Goal: Find specific page/section: Find specific page/section

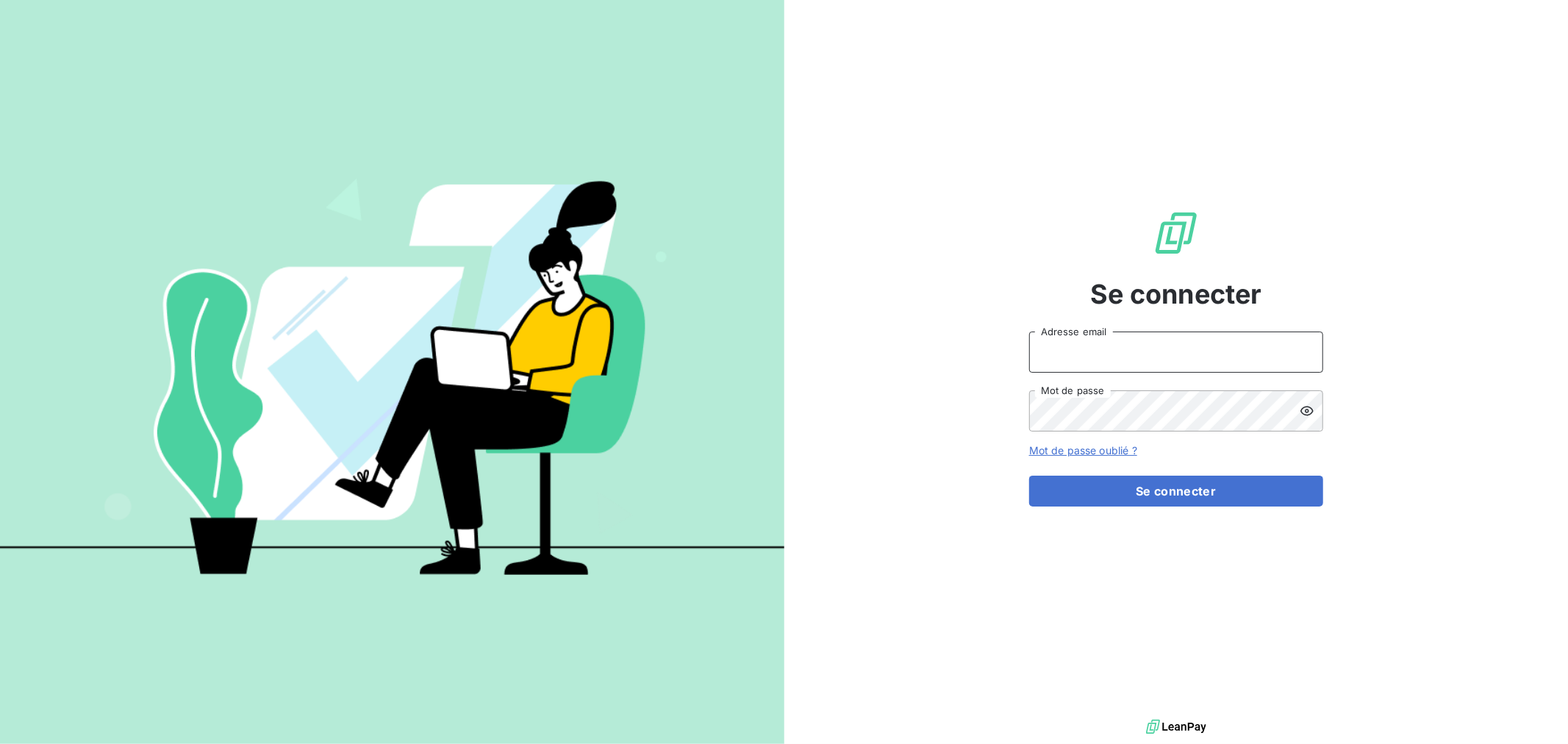
click at [1167, 362] on input "Adresse email" at bounding box center [1176, 352] width 294 height 41
type input "[EMAIL_ADDRESS][DOMAIN_NAME]"
click at [1029, 475] on button "Se connecter" at bounding box center [1176, 491] width 294 height 31
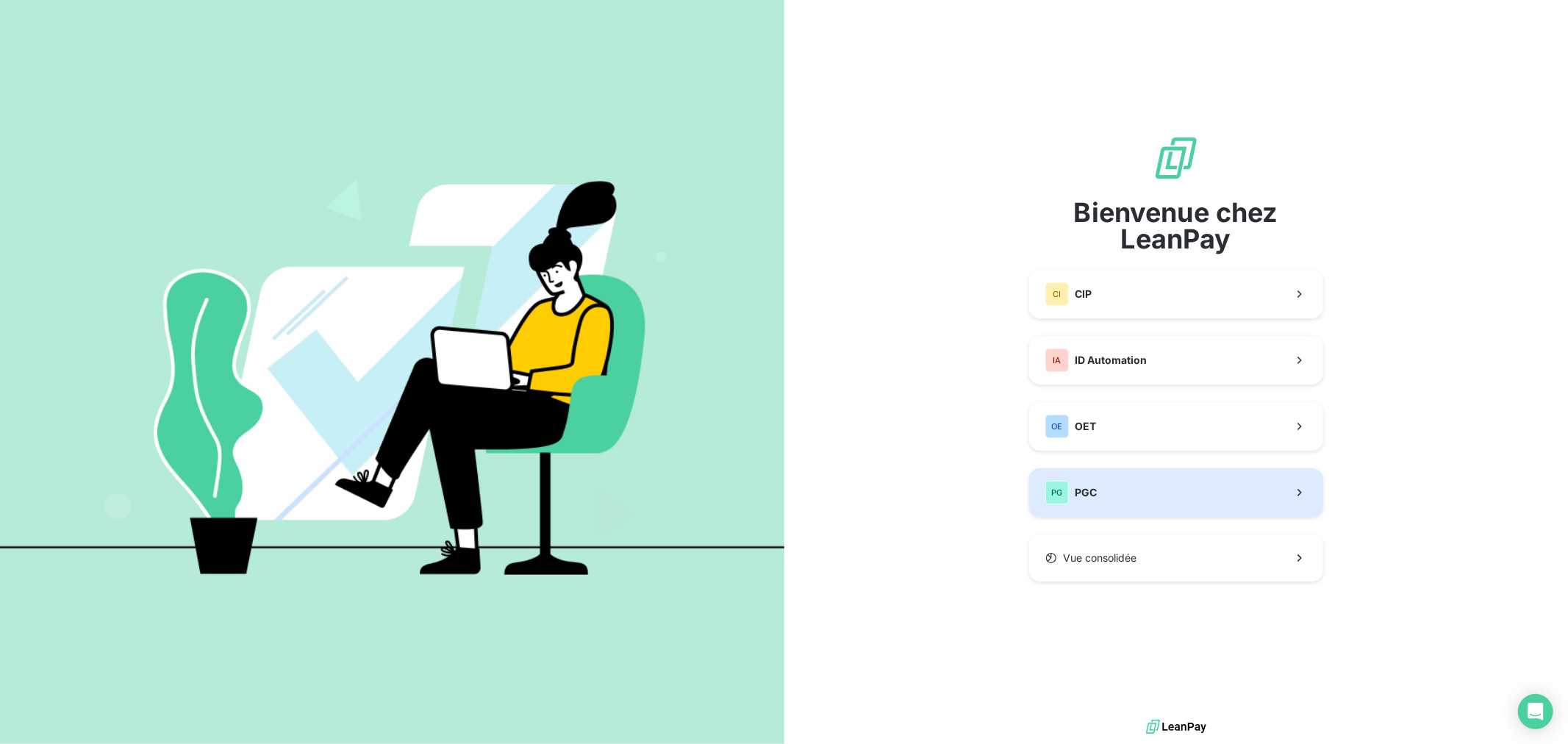
click at [1116, 486] on button "PG PGC" at bounding box center [1176, 492] width 294 height 49
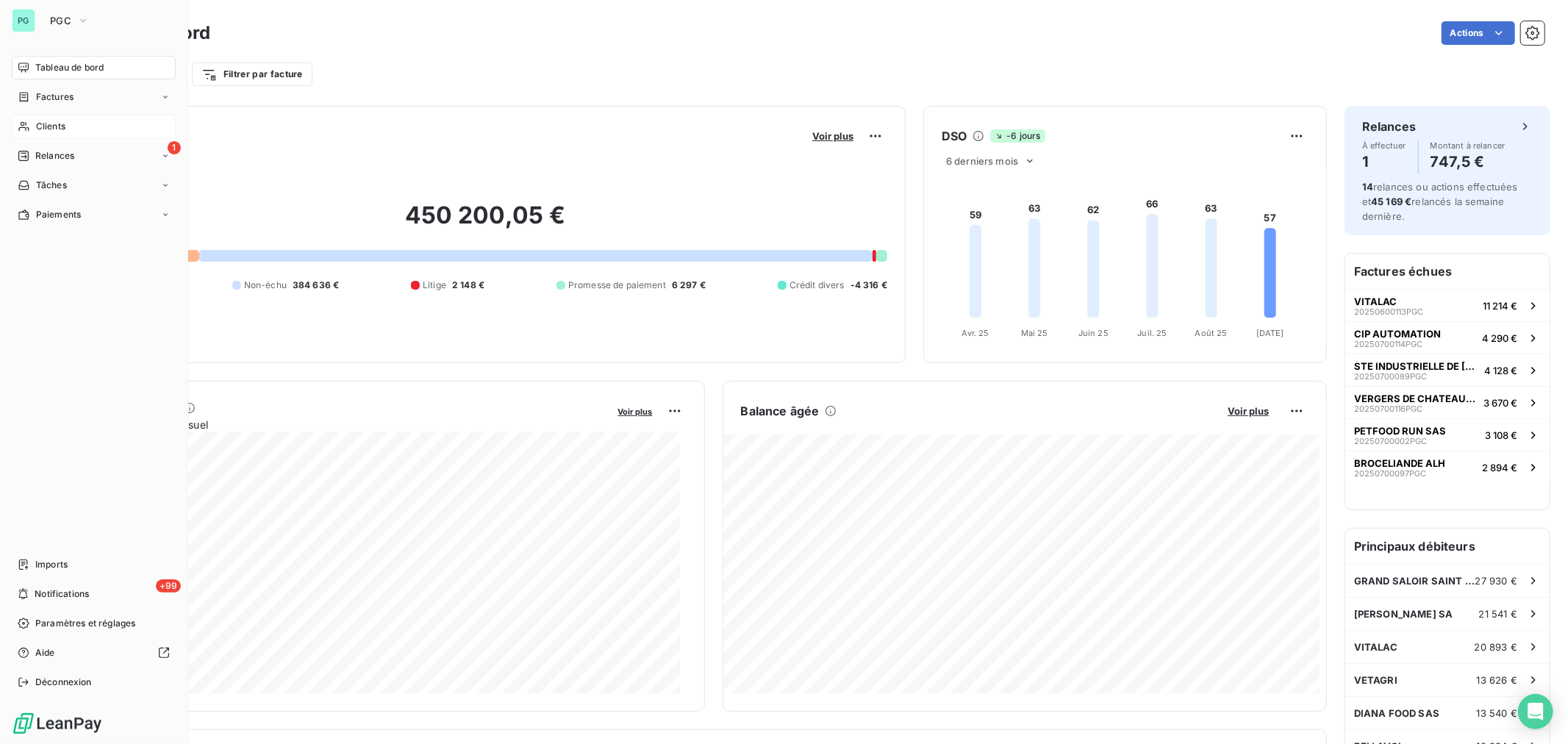
click at [78, 131] on div "Clients" at bounding box center [94, 125] width 164 height 23
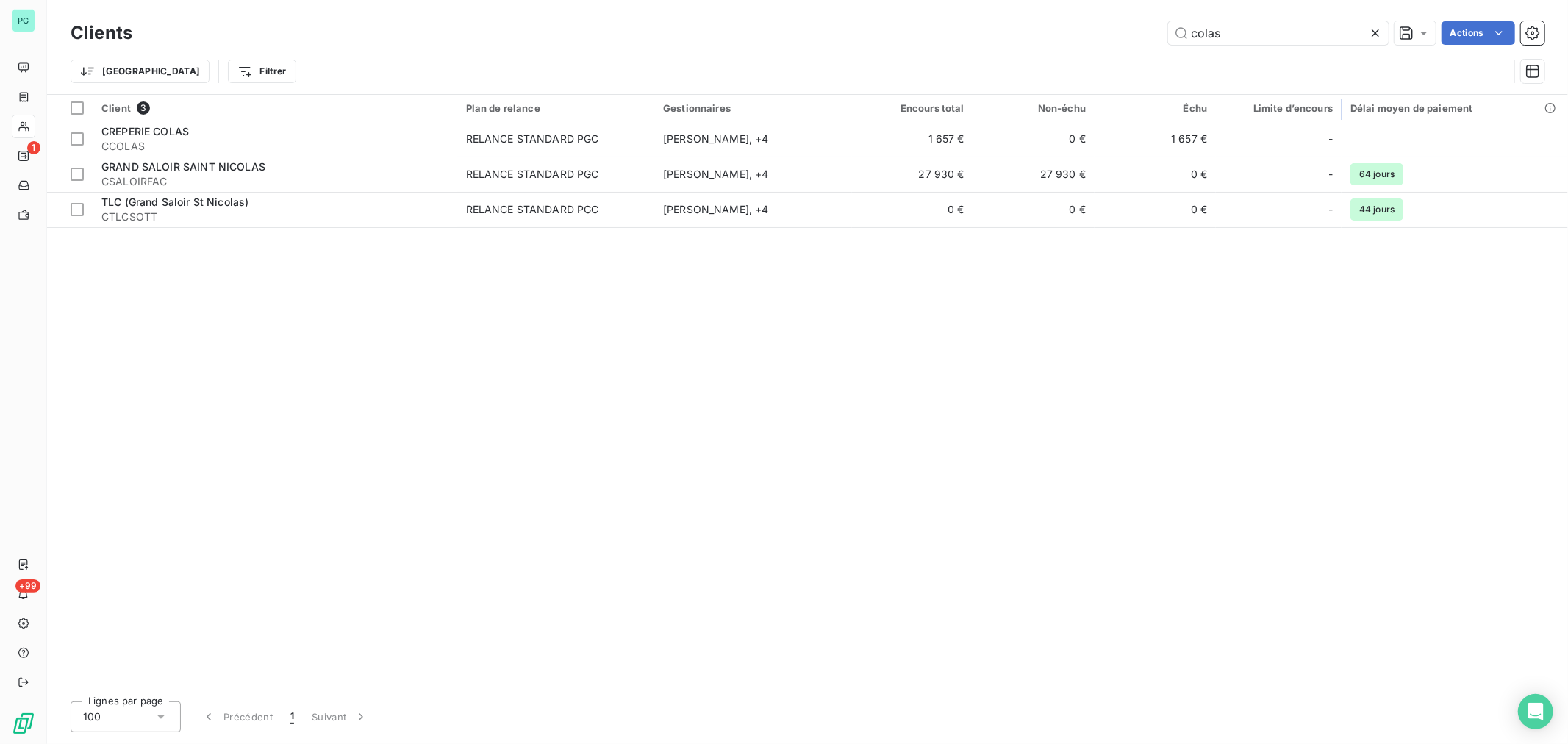
type input "colas"
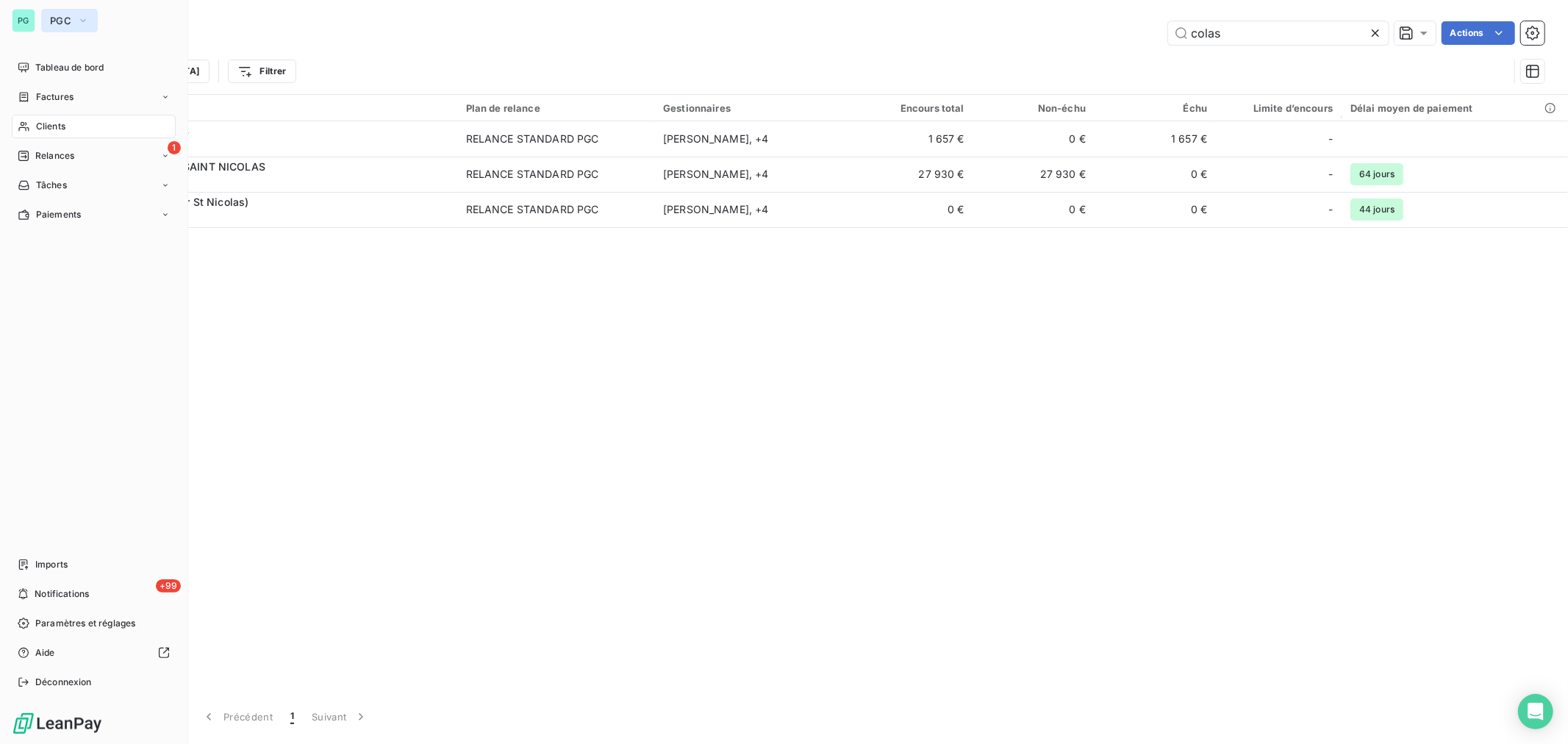
click at [67, 16] on span "PGC" at bounding box center [61, 20] width 22 height 12
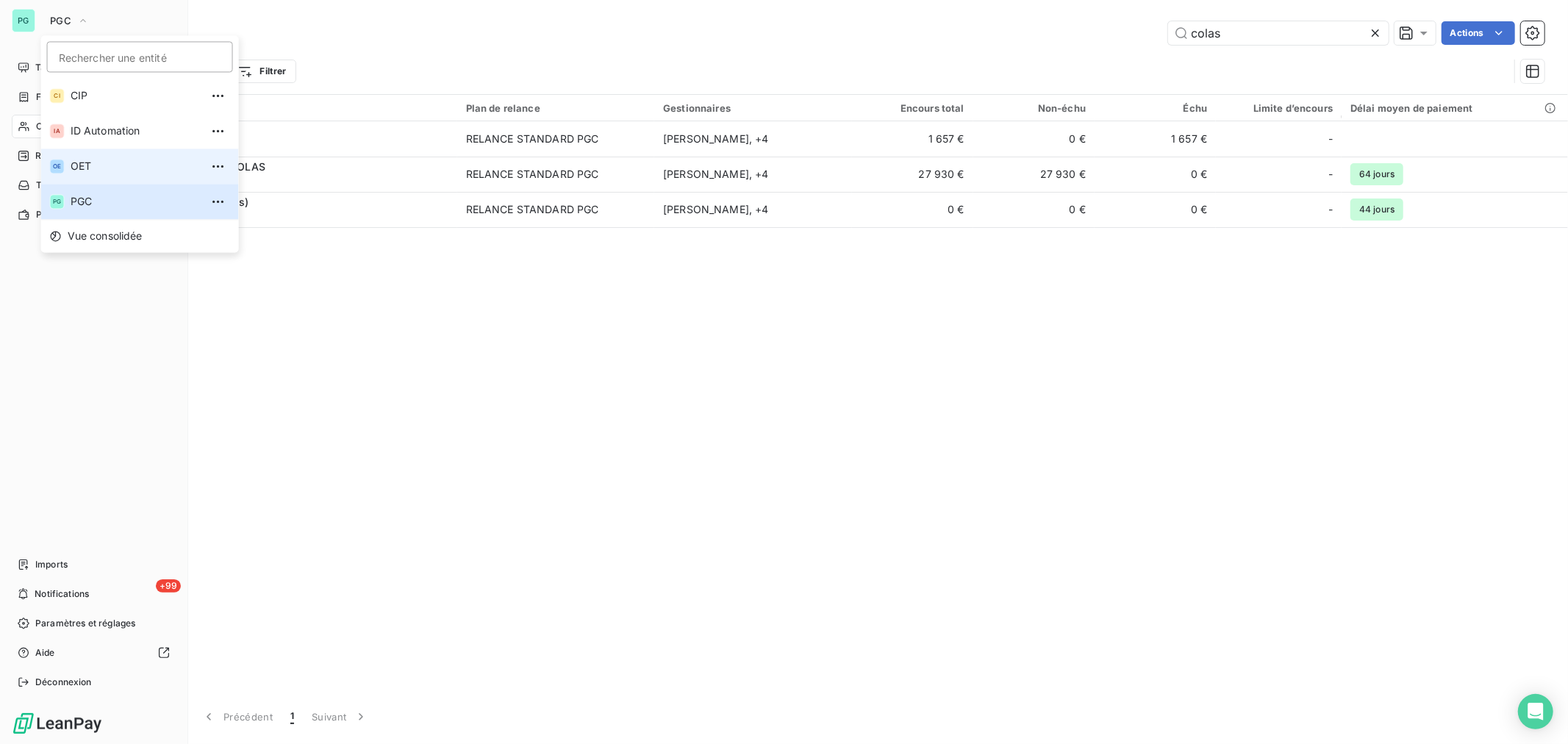
click at [100, 161] on span "OET" at bounding box center [135, 166] width 130 height 14
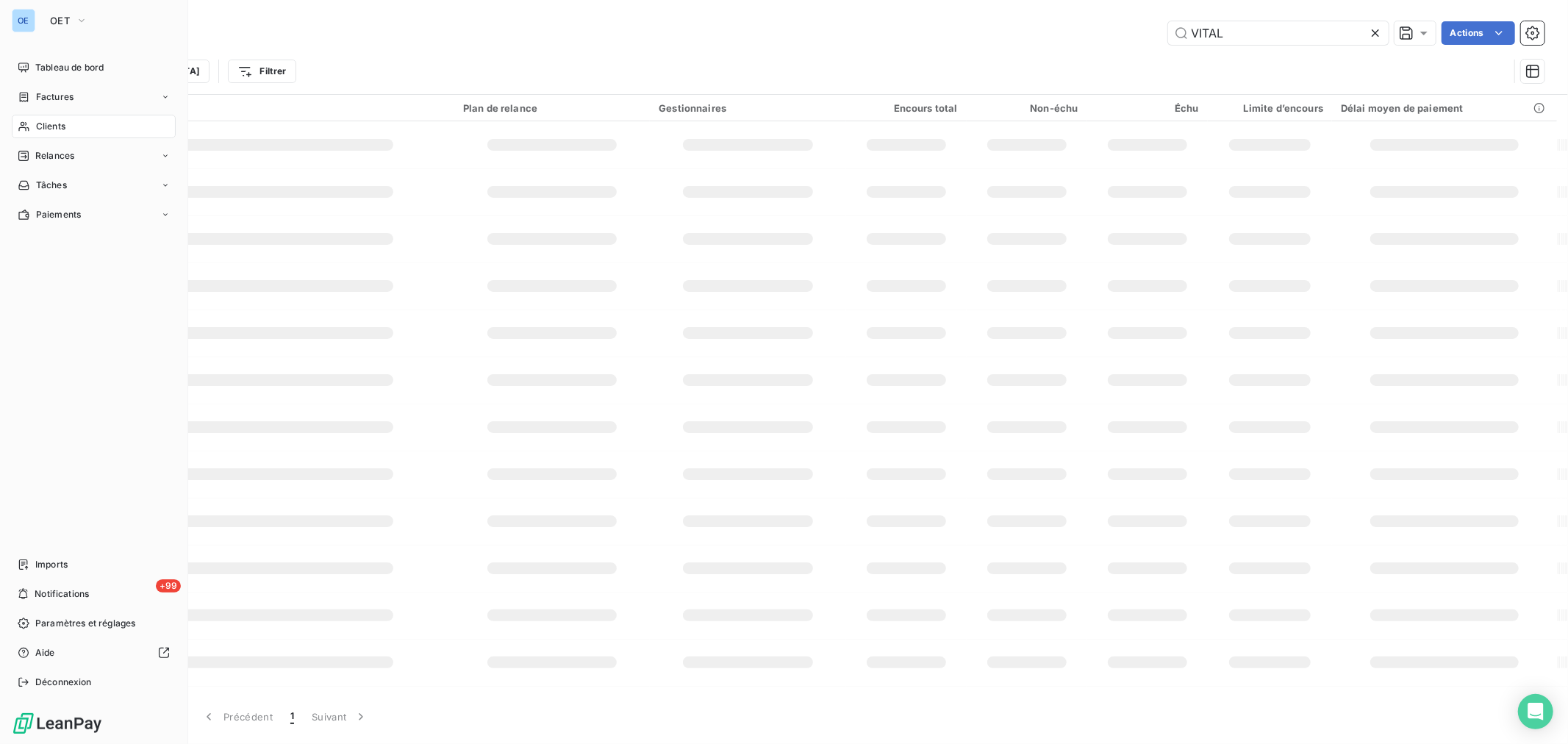
type input "colas"
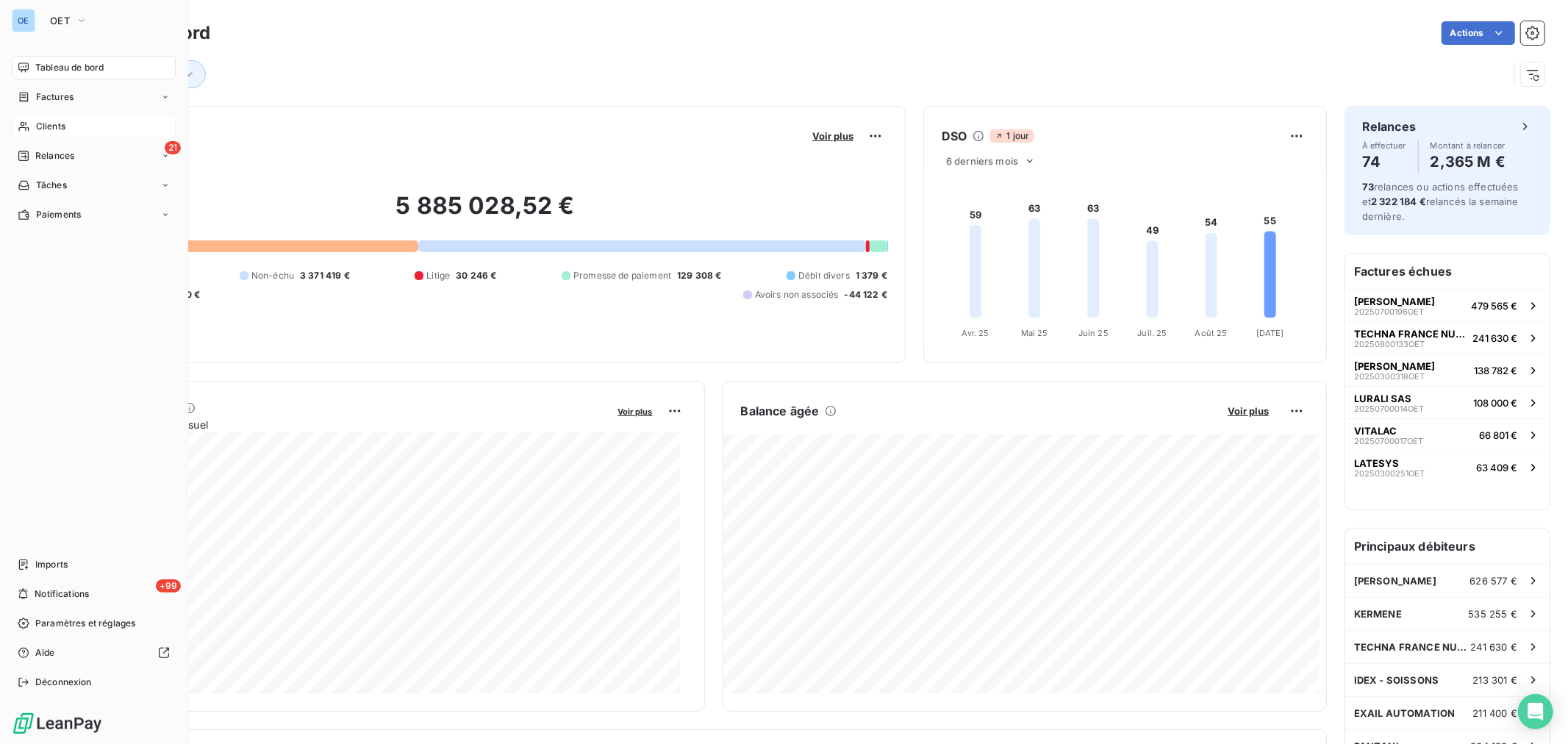
click at [75, 134] on div "Clients" at bounding box center [94, 125] width 164 height 23
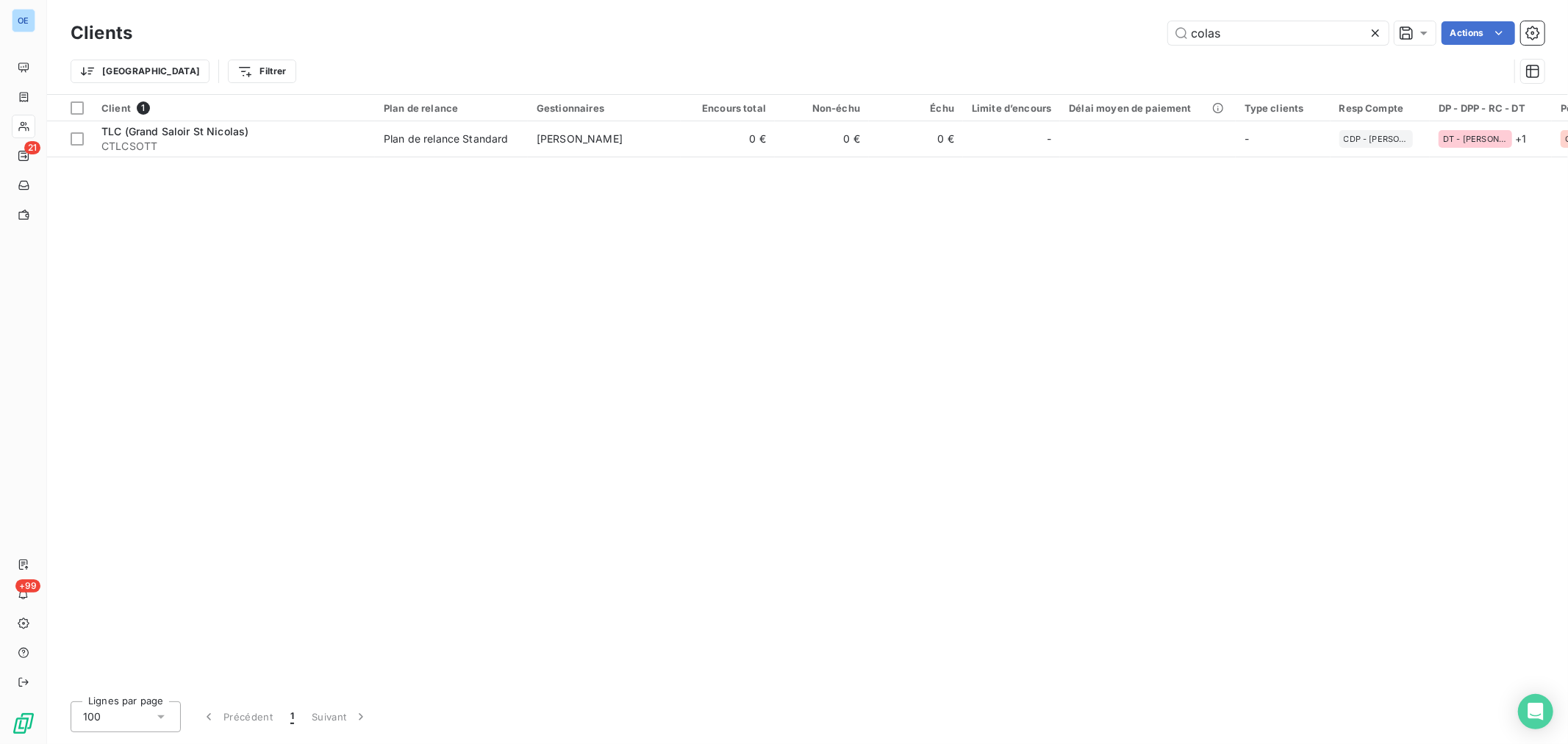
drag, startPoint x: 1250, startPoint y: 40, endPoint x: 1003, endPoint y: 8, distance: 249.1
click at [1016, 8] on div "Clients colas Actions Trier Filtrer" at bounding box center [808, 47] width 1522 height 94
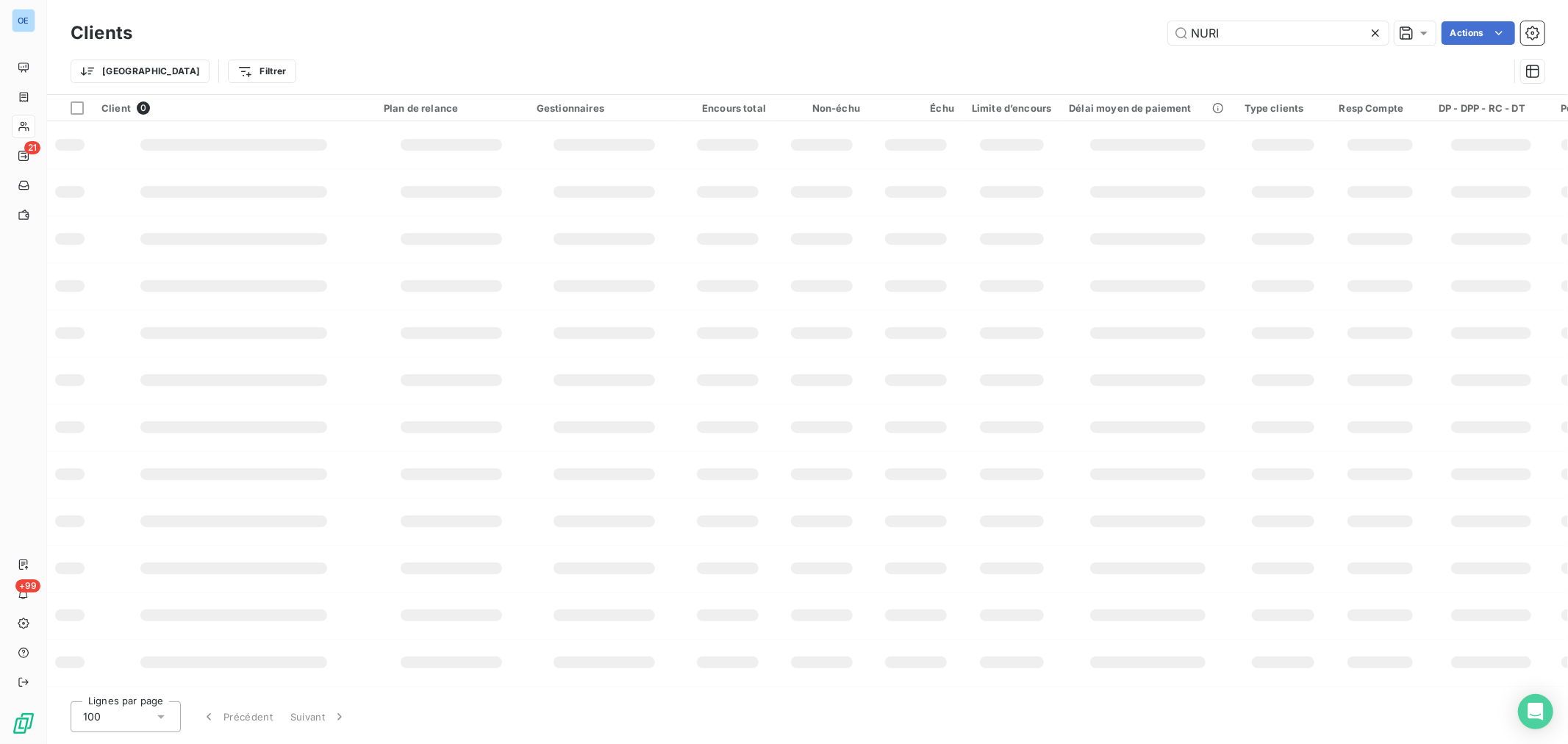
type input "NURIB"
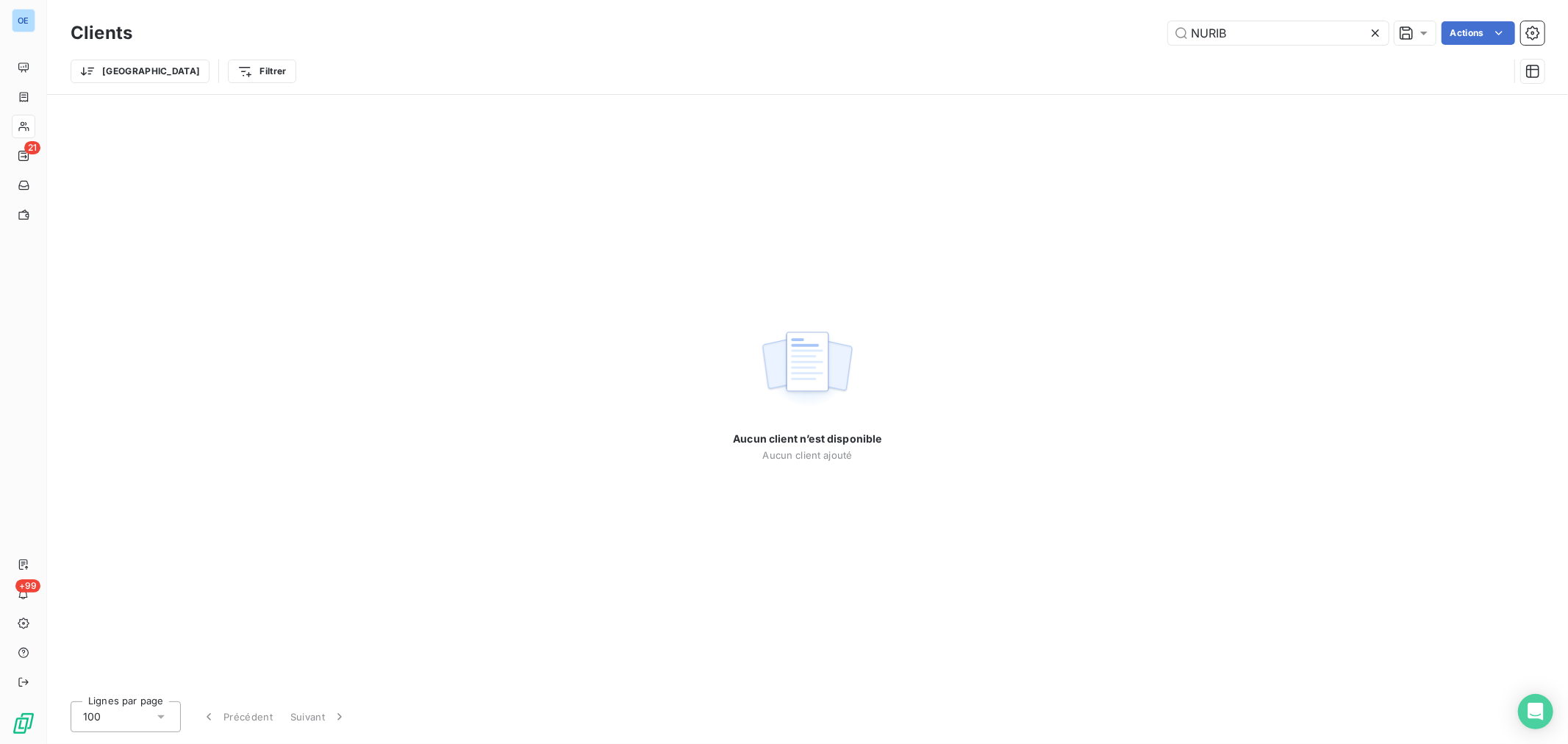
drag, startPoint x: 1259, startPoint y: 33, endPoint x: 928, endPoint y: 18, distance: 331.3
click at [941, 18] on div "Clients NURIB Actions" at bounding box center [808, 33] width 1474 height 31
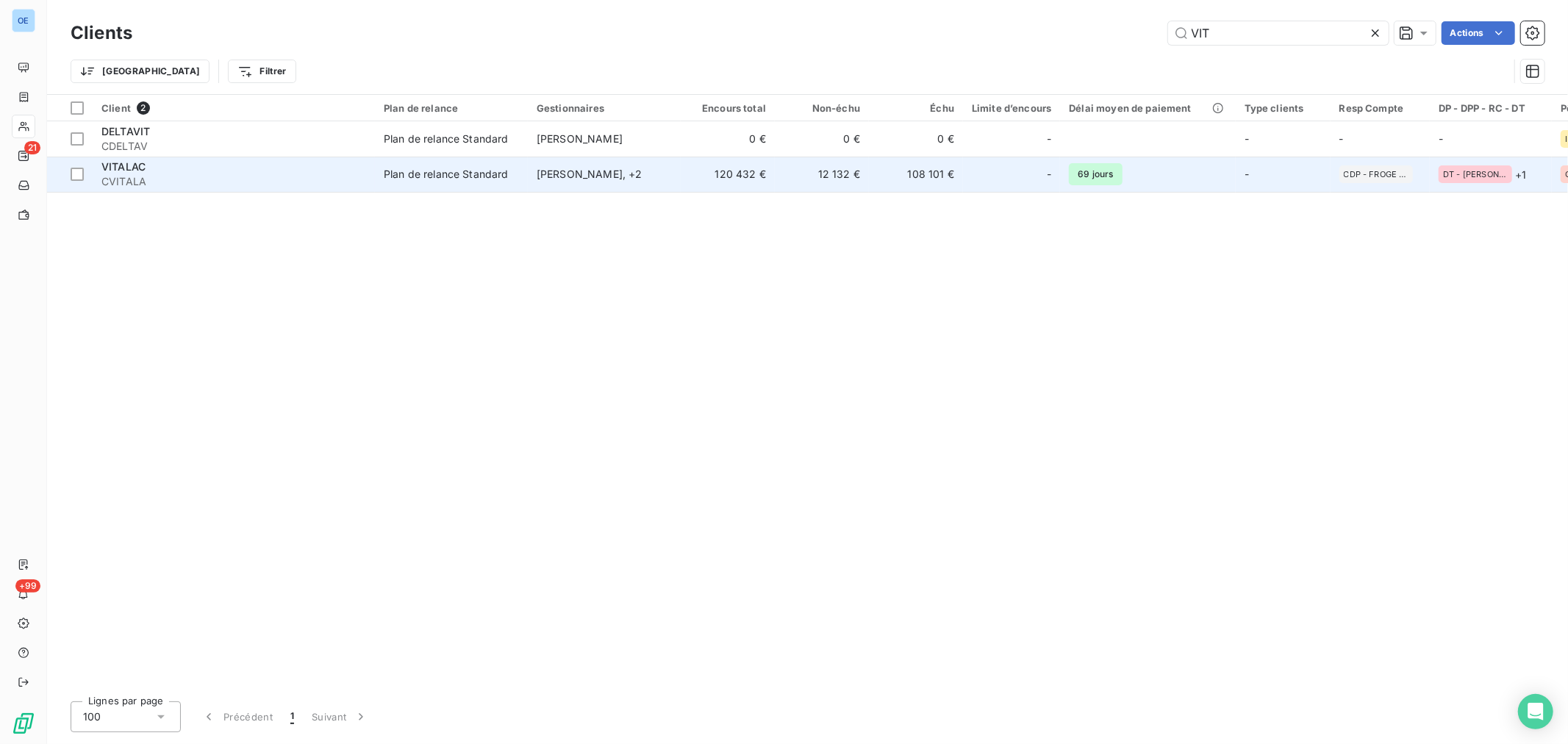
type input "VIT"
click at [939, 178] on td "108 101 €" at bounding box center [916, 174] width 94 height 35
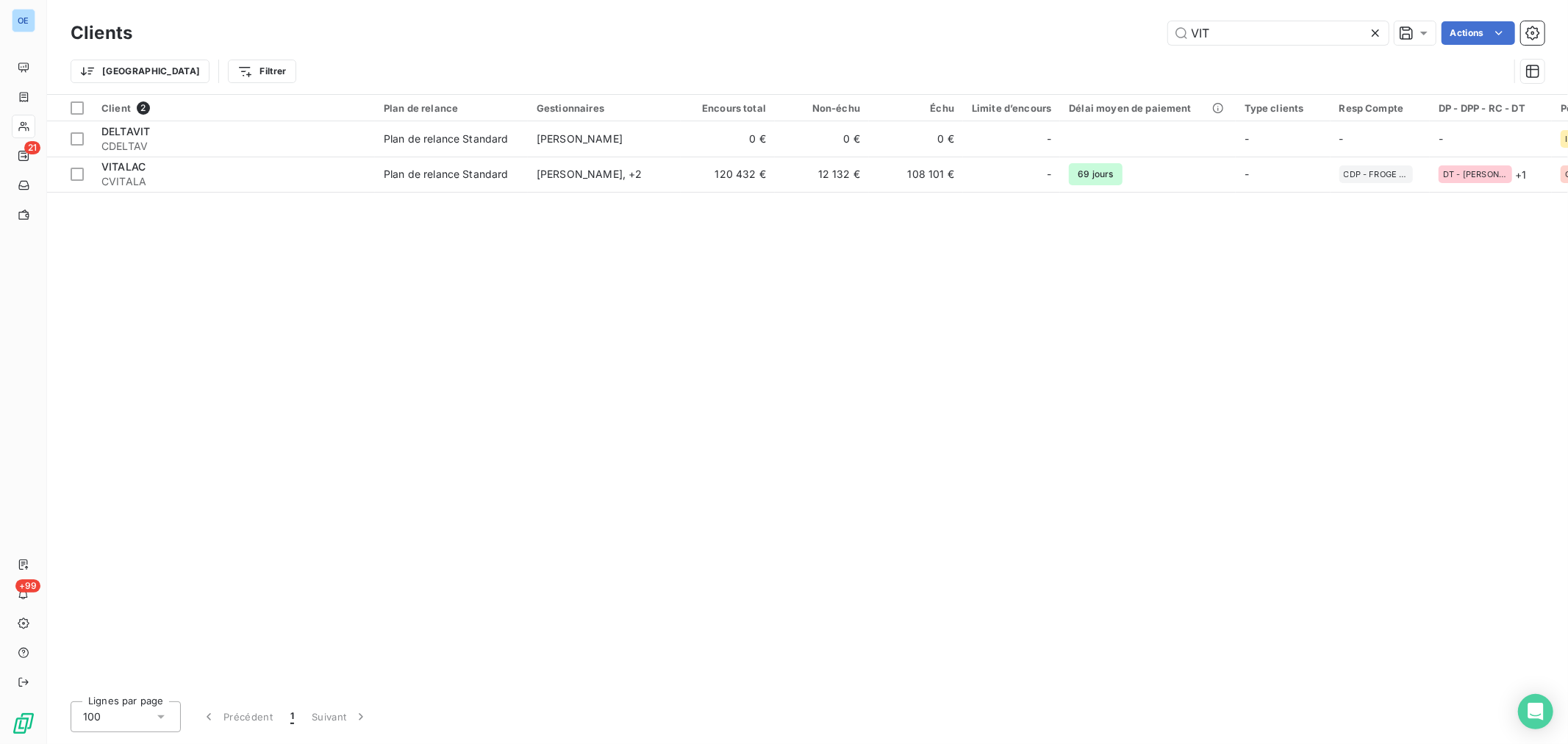
drag, startPoint x: 1225, startPoint y: 32, endPoint x: 1060, endPoint y: 34, distance: 165.0
click at [1093, 32] on div "VIT Actions" at bounding box center [848, 33] width 1394 height 23
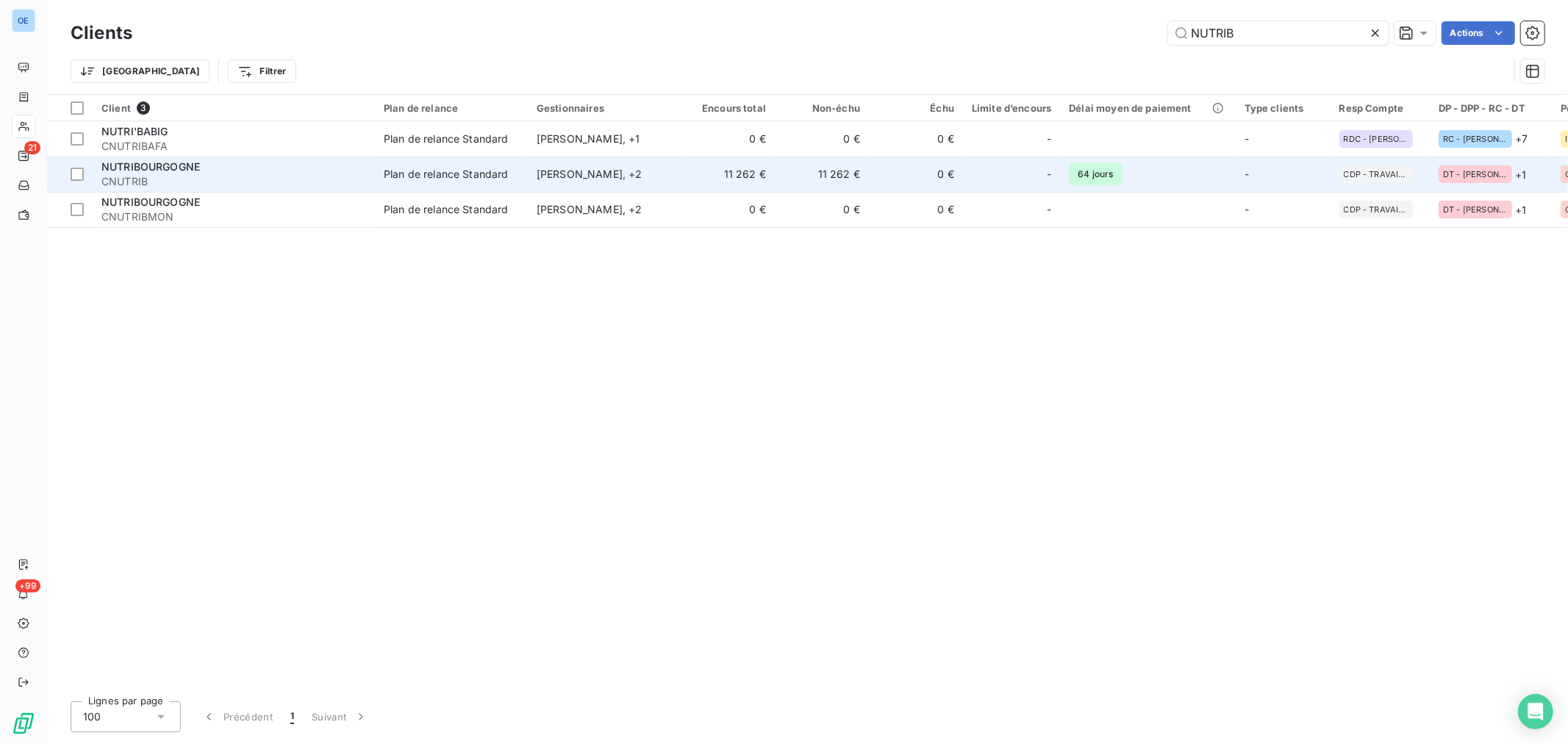
type input "NUTRIB"
click at [281, 187] on span "CNUTRIB" at bounding box center [233, 181] width 265 height 14
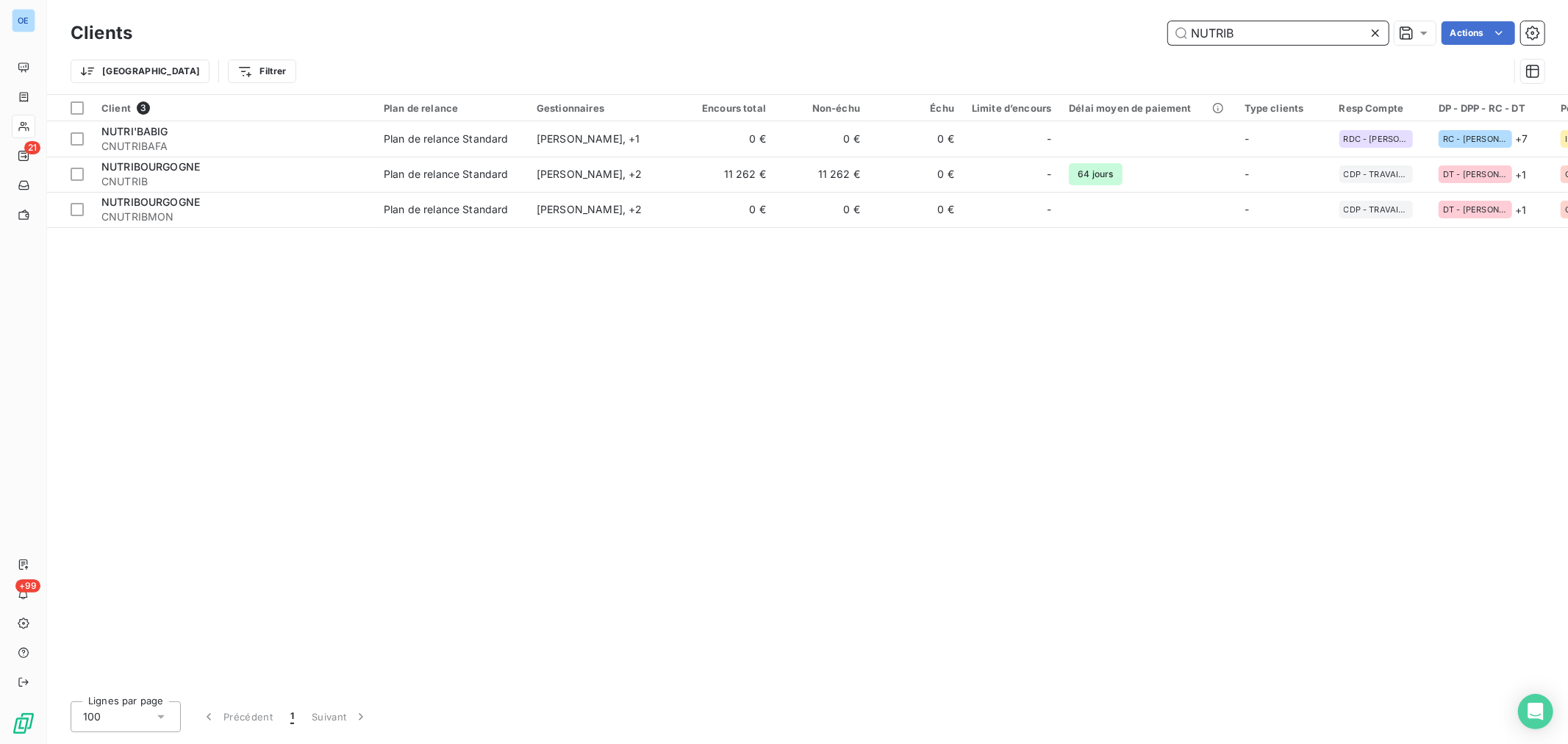
drag, startPoint x: 993, startPoint y: -5, endPoint x: 873, endPoint y: -7, distance: 120.0
click at [873, 0] on html "OE 21 +99 Clients NUTRIB Actions Trier Filtrer Client 3 Plan de relance Gestion…" at bounding box center [784, 372] width 1568 height 744
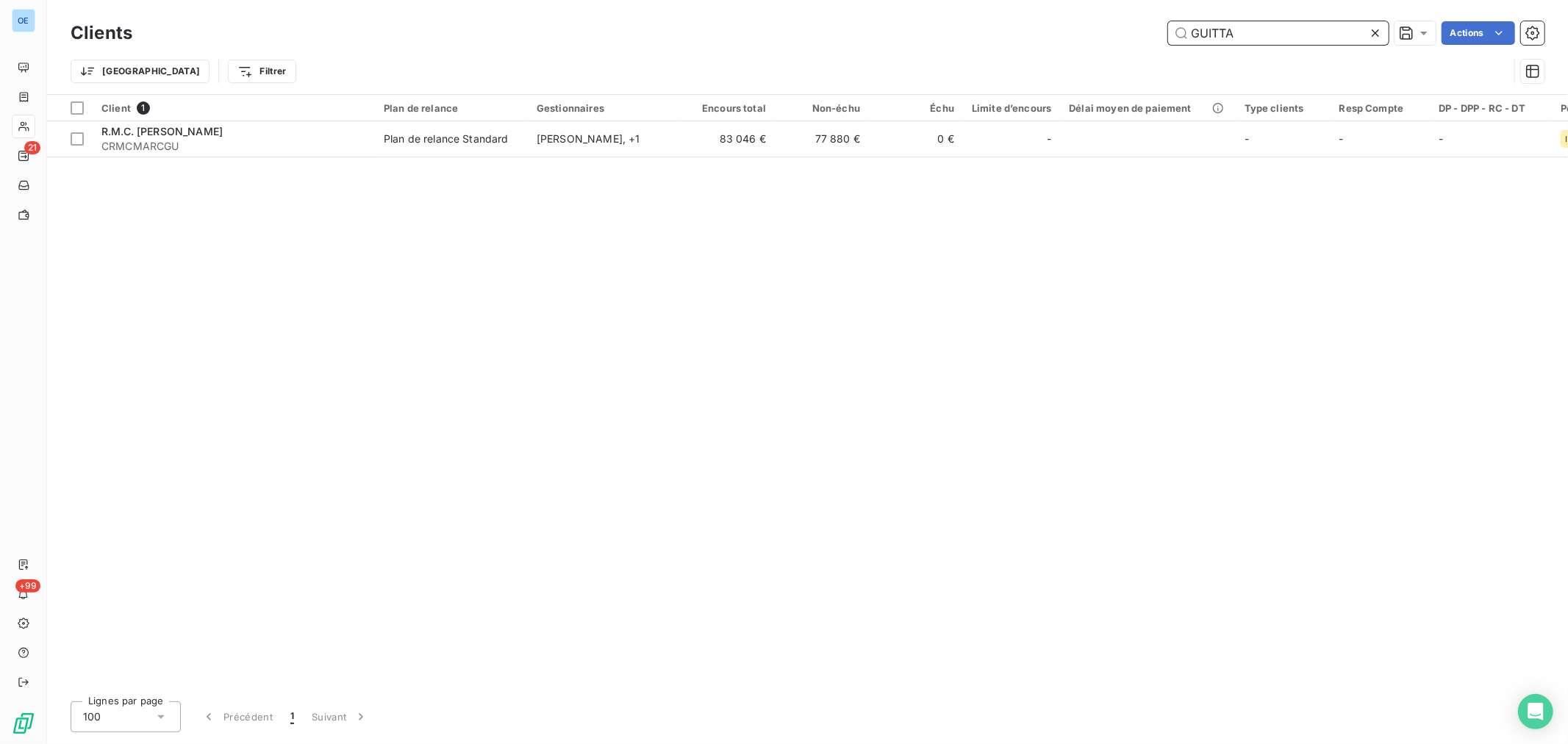
type input "GUITTA"
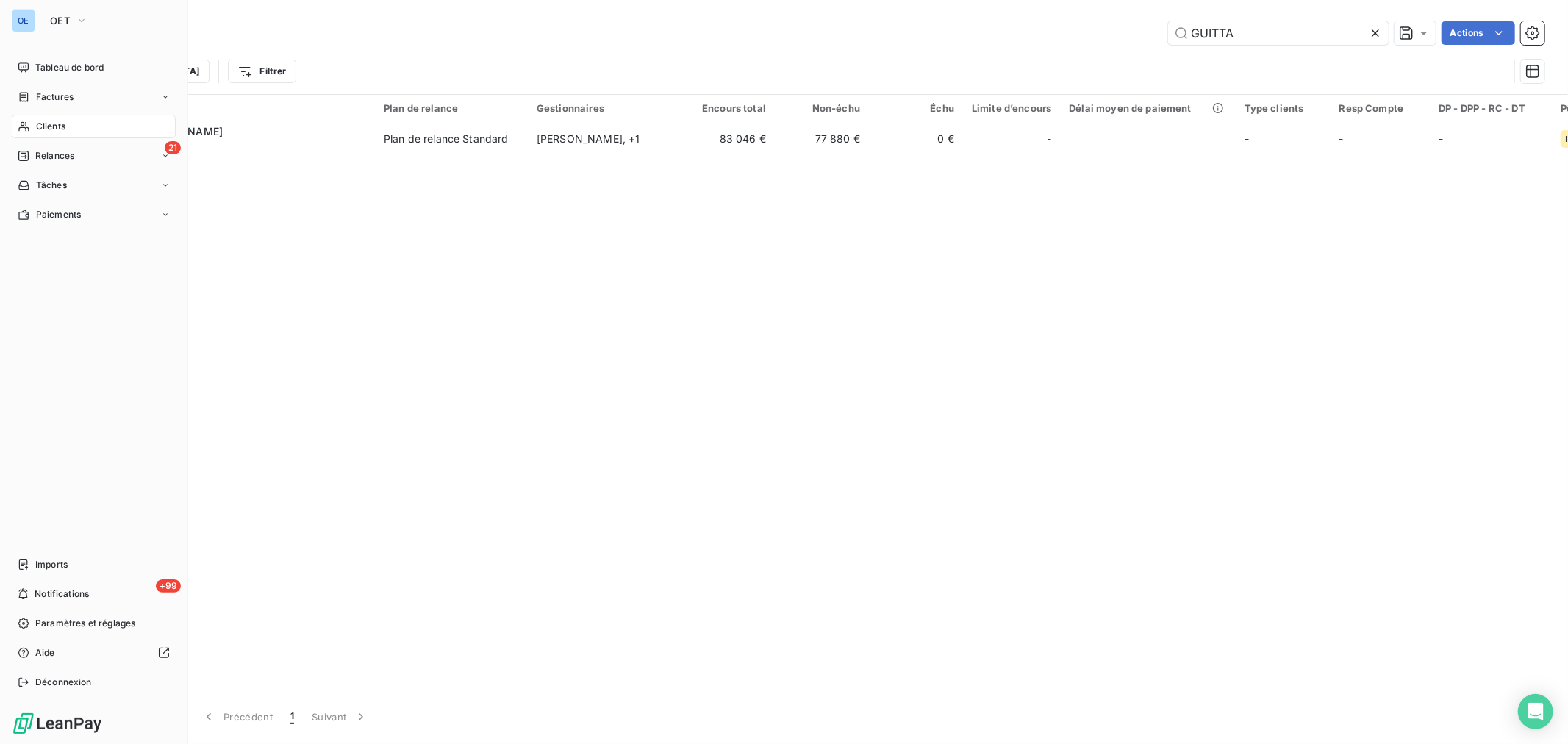
click at [52, 96] on span "Factures" at bounding box center [54, 97] width 38 height 14
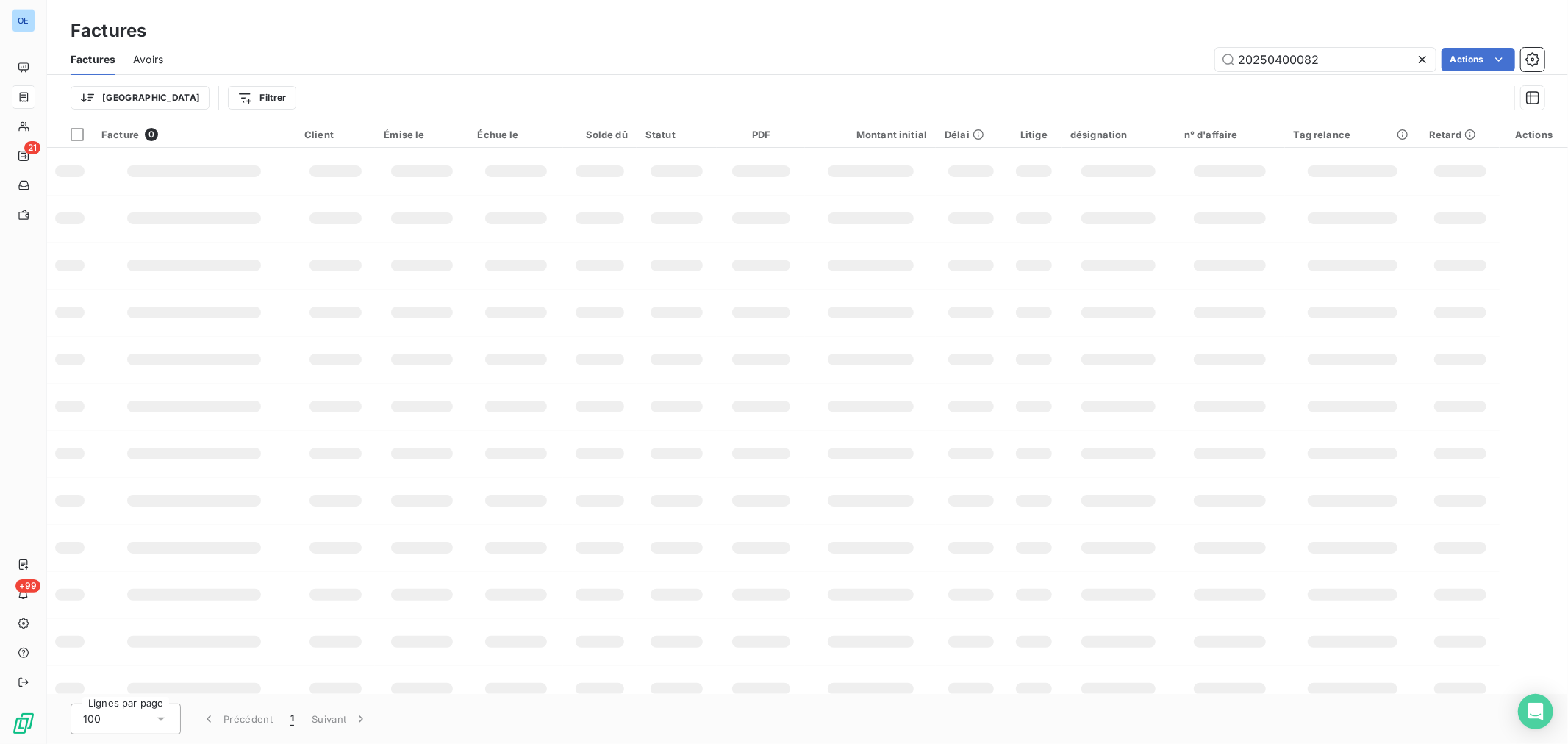
drag, startPoint x: 1360, startPoint y: 57, endPoint x: 1174, endPoint y: 74, distance: 186.8
click at [1163, 60] on div "20250400082 Actions" at bounding box center [863, 59] width 1364 height 23
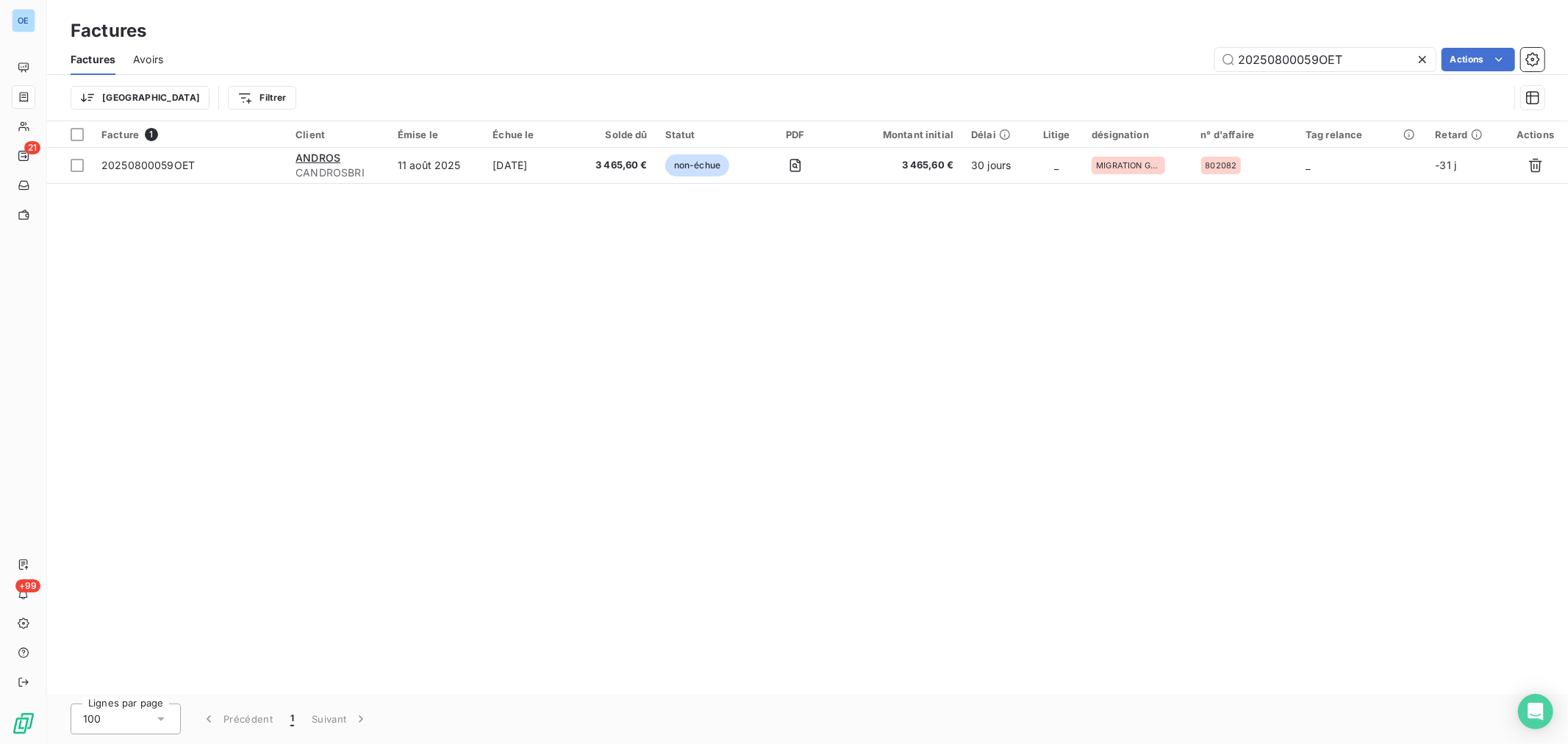
type input "20250800059OET"
